Goal: Task Accomplishment & Management: Manage account settings

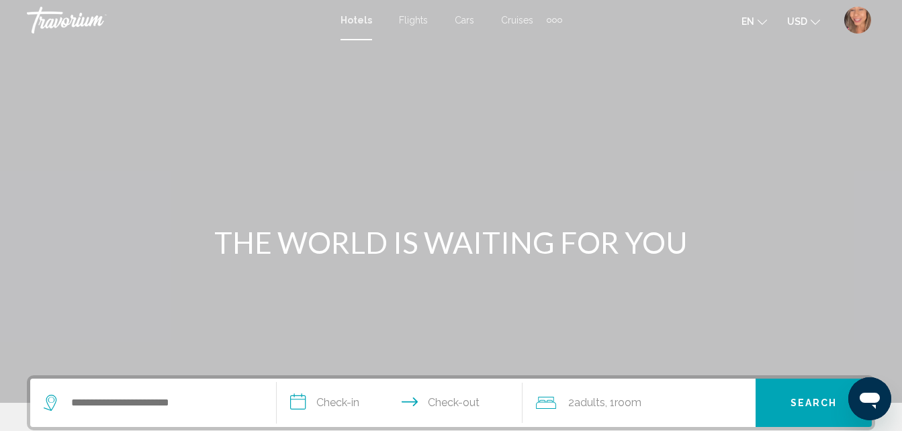
click at [859, 20] on img "User Menu" at bounding box center [858, 20] width 27 height 27
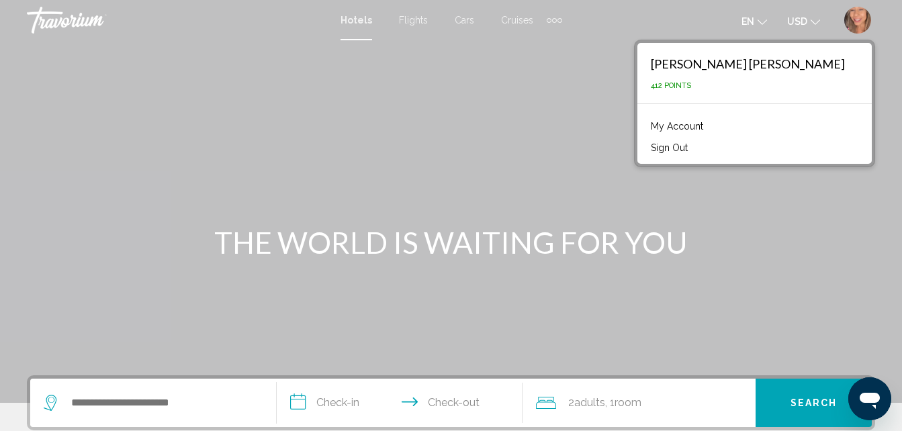
click at [710, 125] on link "My Account" at bounding box center [677, 126] width 66 height 17
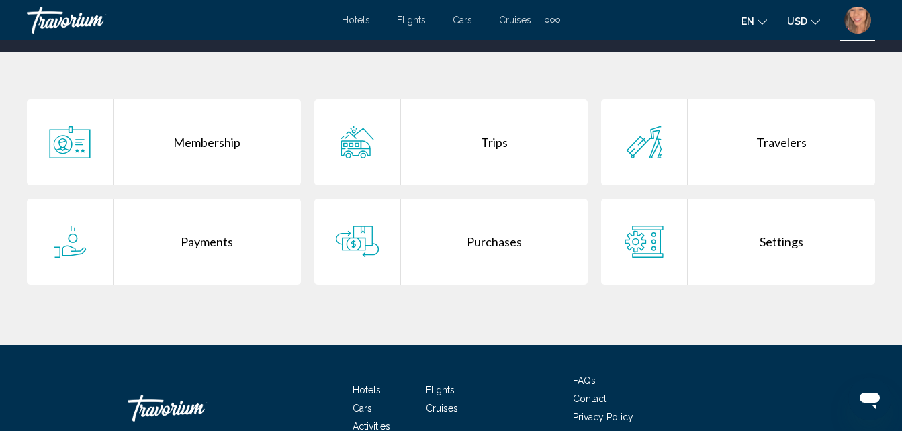
scroll to position [269, 0]
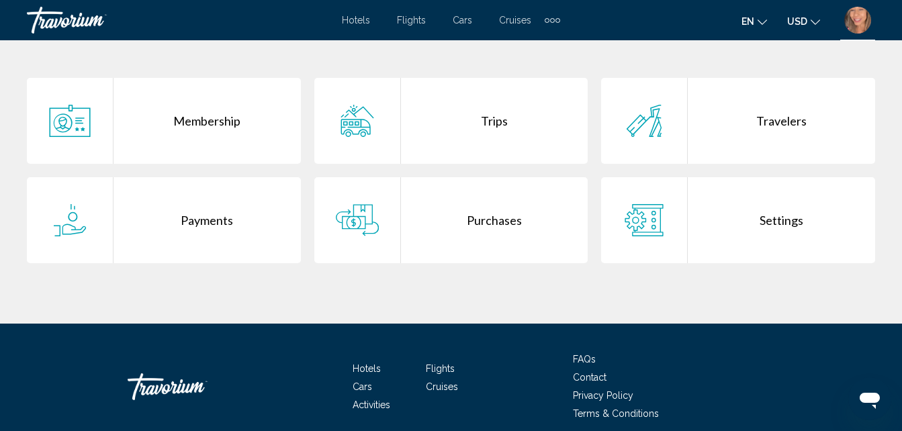
click at [510, 222] on div "Purchases" at bounding box center [494, 220] width 187 height 86
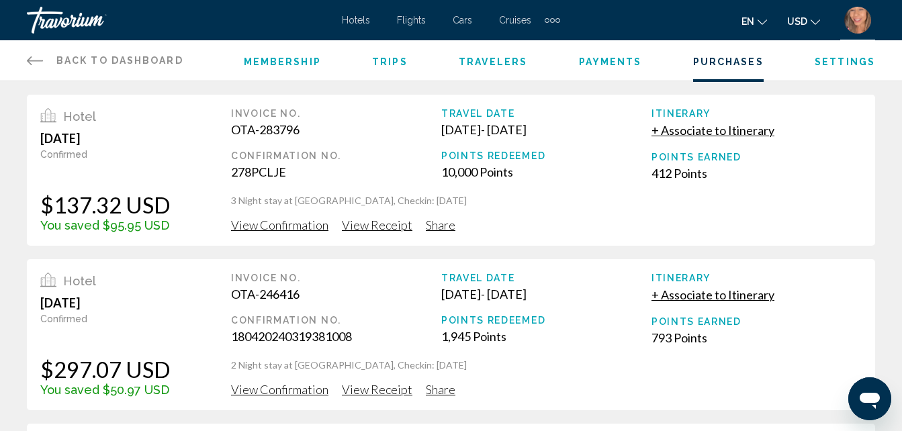
click at [365, 235] on div "Hotel [DATE] Confirmed $137.32 USD You saved $95.95 USD Invoice No. OTA-283796 …" at bounding box center [451, 170] width 849 height 151
click at [367, 226] on span "View Receipt" at bounding box center [377, 225] width 71 height 15
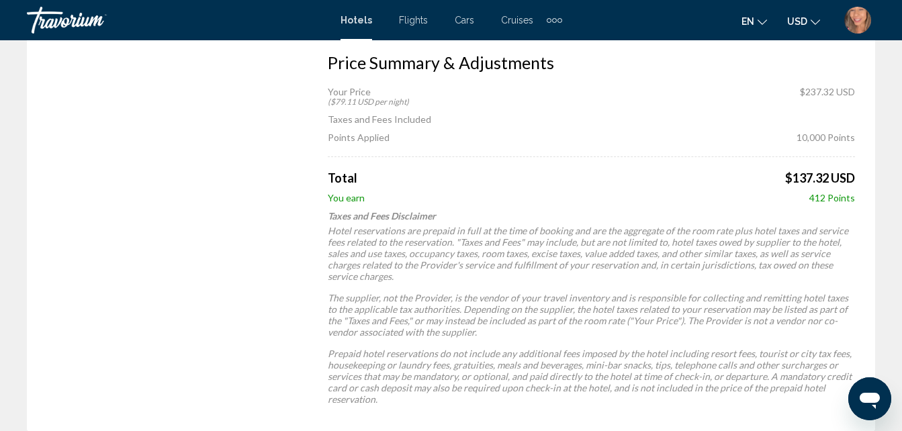
scroll to position [572, 0]
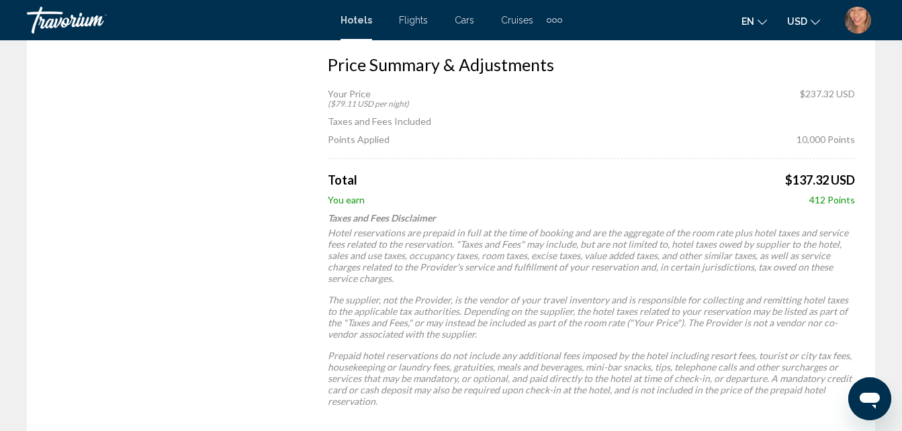
click at [454, 243] on p "Hotel reservations are prepaid in full at the time of booking and are the aggre…" at bounding box center [592, 255] width 528 height 57
click at [350, 272] on p "Hotel reservations are prepaid in full at the time of booking and are the aggre…" at bounding box center [592, 255] width 528 height 57
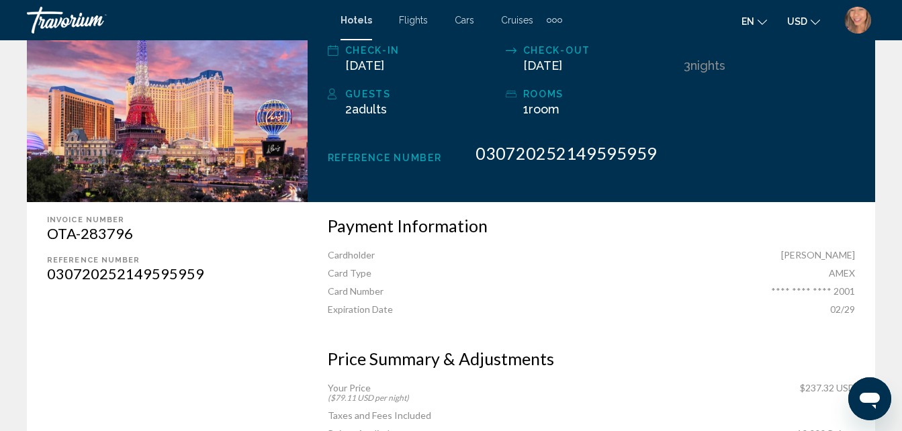
scroll to position [251, 0]
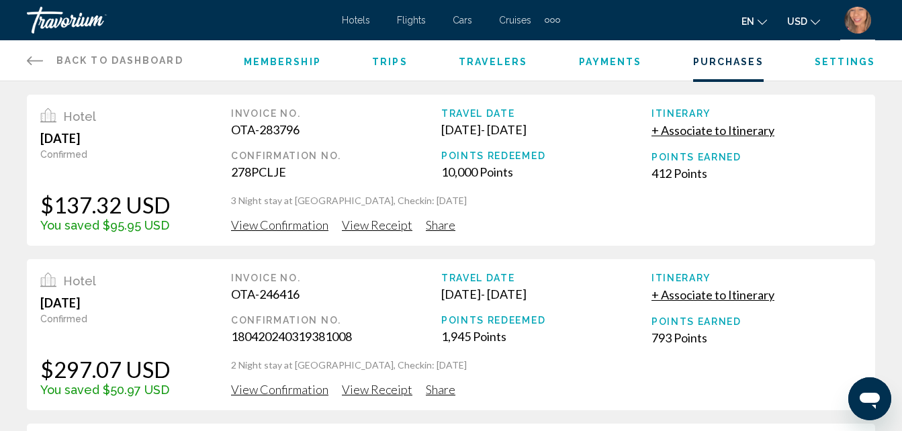
click at [384, 226] on span "View Receipt" at bounding box center [377, 225] width 71 height 15
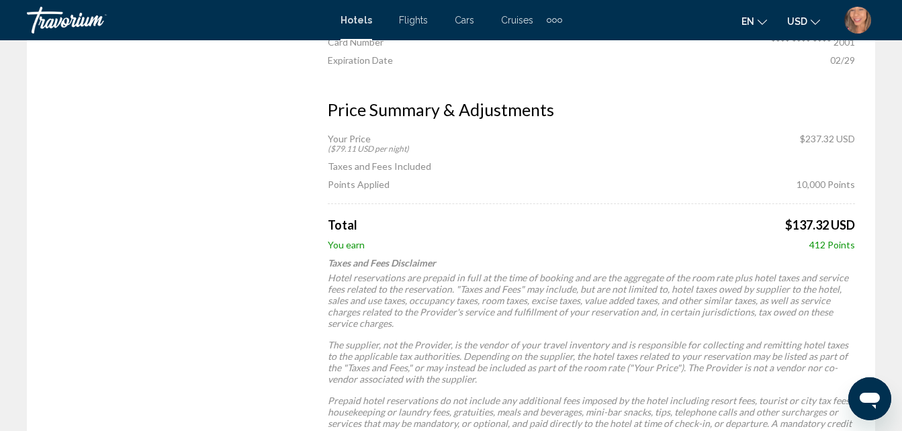
scroll to position [538, 0]
